Goal: Information Seeking & Learning: Learn about a topic

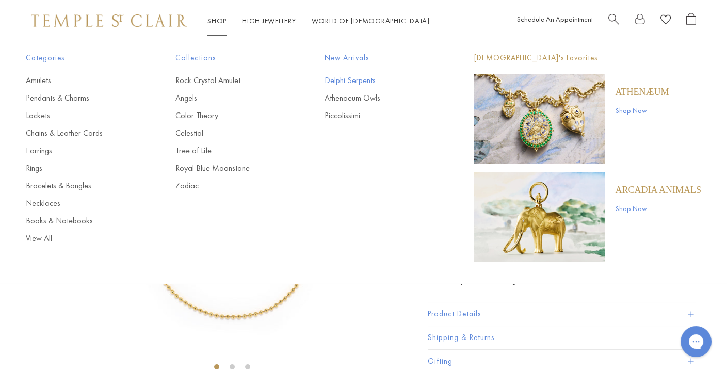
click at [345, 82] on link "Delphi Serpents" at bounding box center [379, 80] width 108 height 11
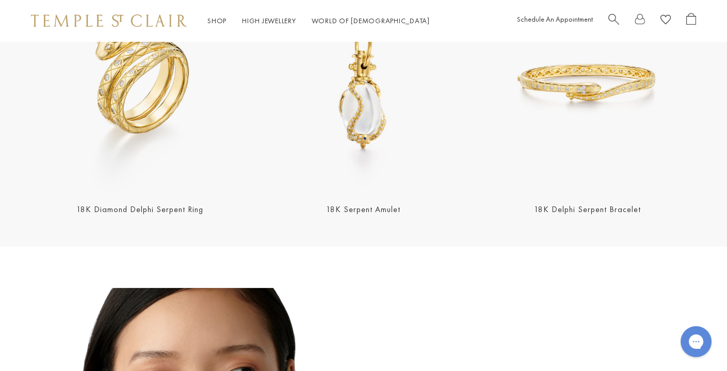
scroll to position [404, 0]
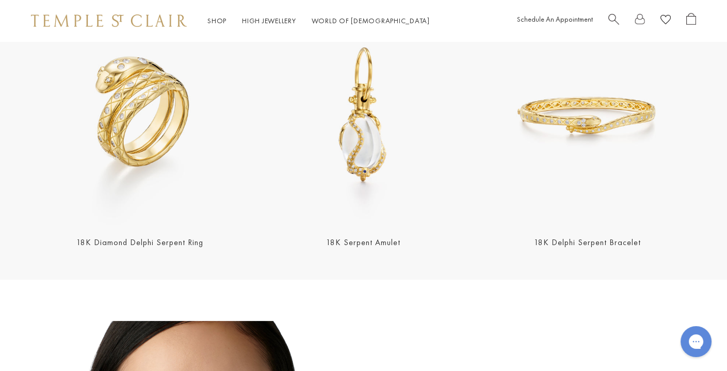
click at [167, 105] on img at bounding box center [140, 116] width 218 height 218
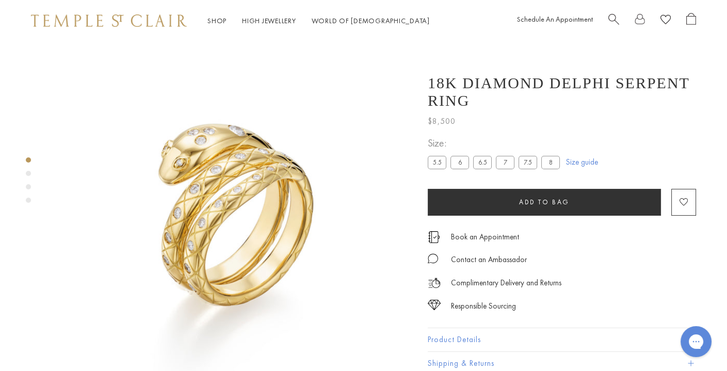
click at [613, 20] on span "Search" at bounding box center [614, 18] width 11 height 11
click at [617, 22] on span "Search" at bounding box center [614, 18] width 11 height 11
click at [611, 20] on span "Search" at bounding box center [614, 18] width 11 height 11
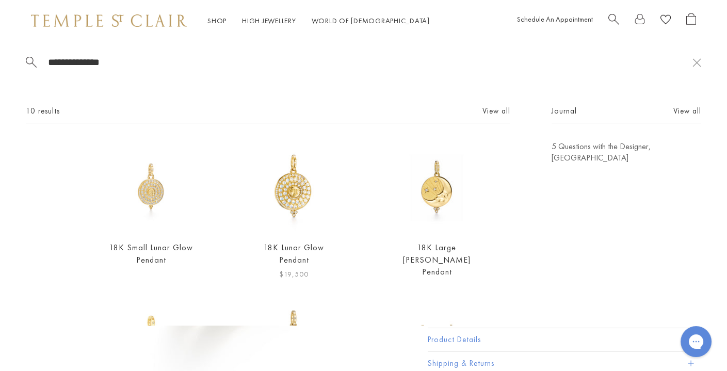
type input "**********"
click at [281, 200] on img at bounding box center [293, 186] width 91 height 91
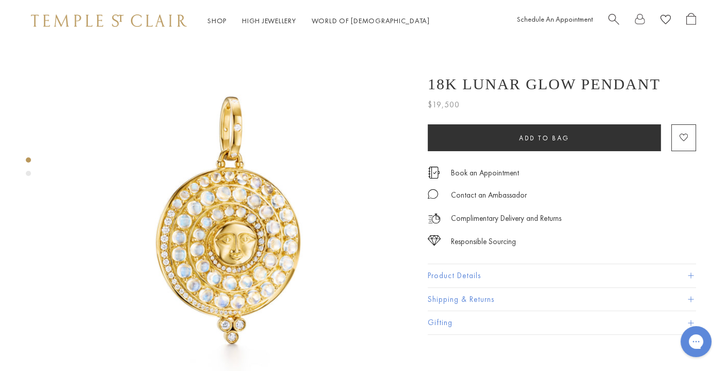
click at [614, 17] on span "Search" at bounding box center [614, 18] width 11 height 11
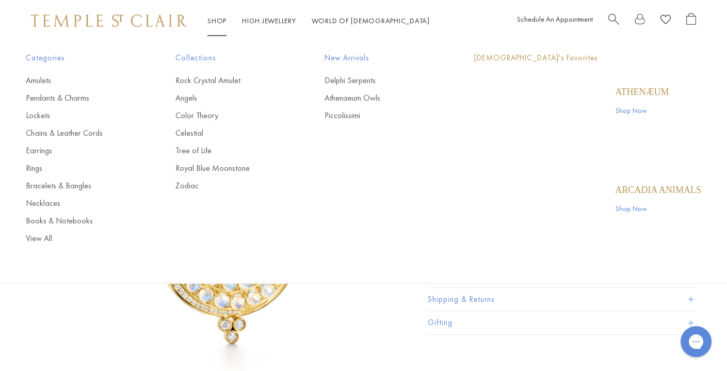
click at [224, 22] on link "Shop Shop" at bounding box center [216, 20] width 19 height 9
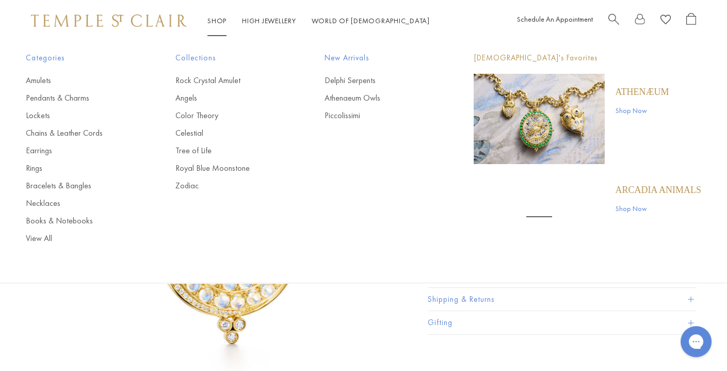
click at [211, 16] on link "Shop Shop" at bounding box center [216, 20] width 19 height 9
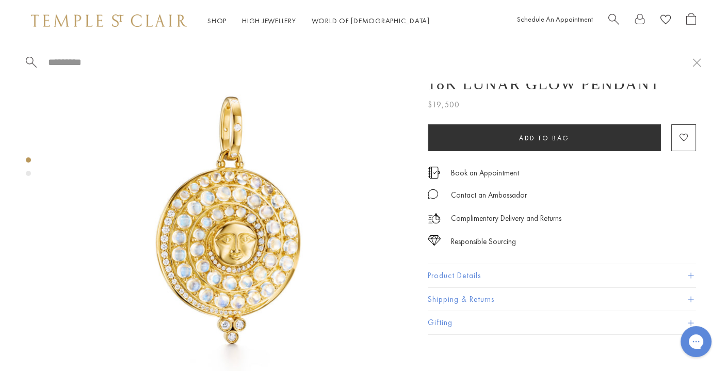
click at [211, 16] on link "Shop Shop" at bounding box center [216, 20] width 19 height 9
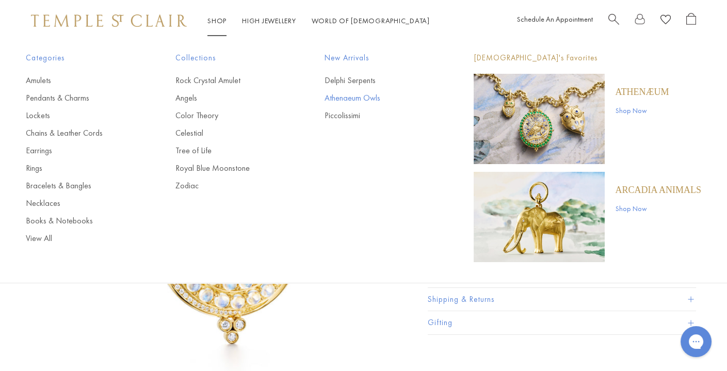
click at [374, 98] on link "Athenaeum Owls" at bounding box center [379, 97] width 108 height 11
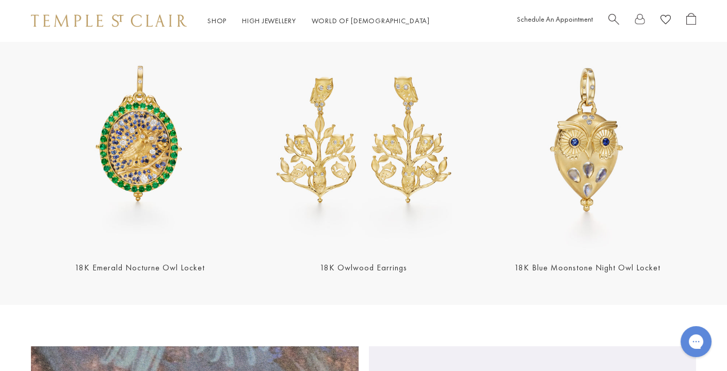
scroll to position [419, 0]
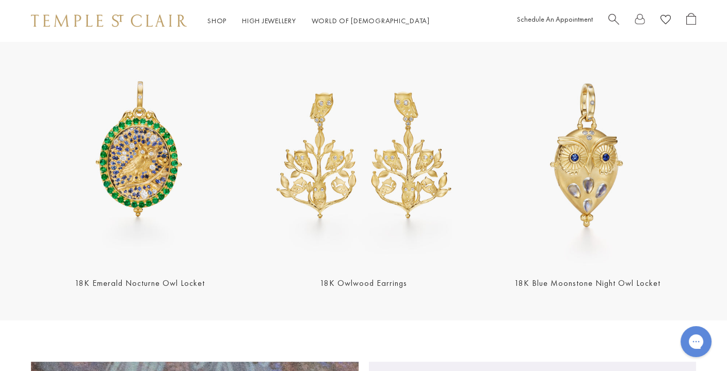
click at [574, 140] on img at bounding box center [587, 156] width 218 height 218
